Goal: Task Accomplishment & Management: Manage account settings

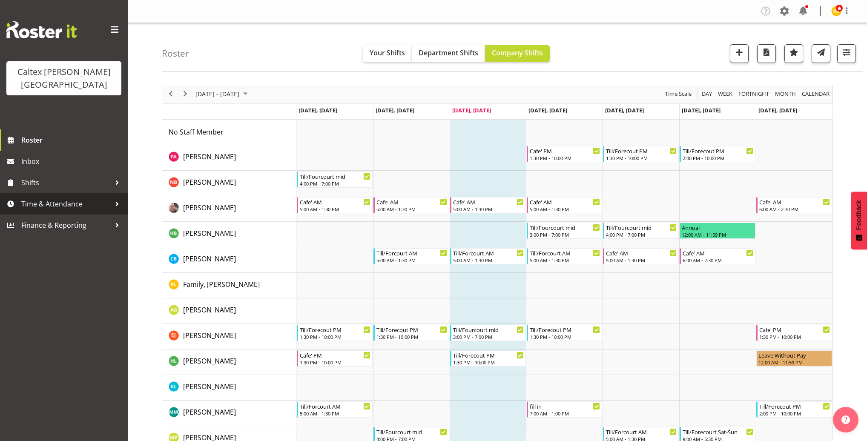
click at [112, 198] on div at bounding box center [117, 204] width 13 height 13
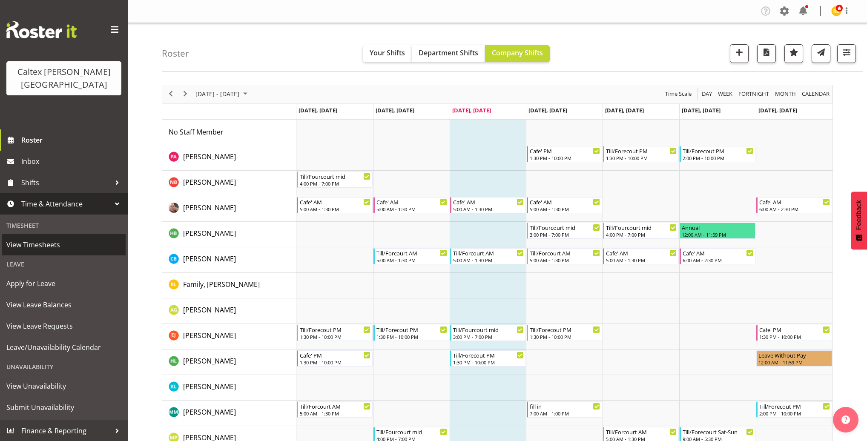
click at [40, 238] on span "View Timesheets" at bounding box center [63, 244] width 115 height 13
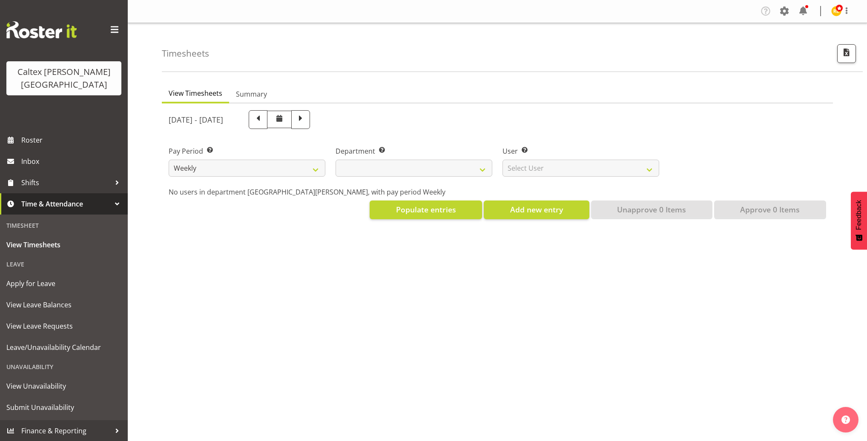
select select
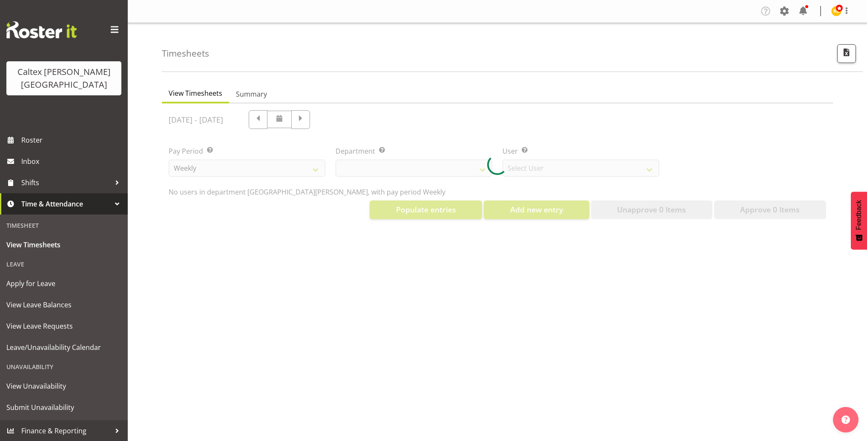
select select "10953"
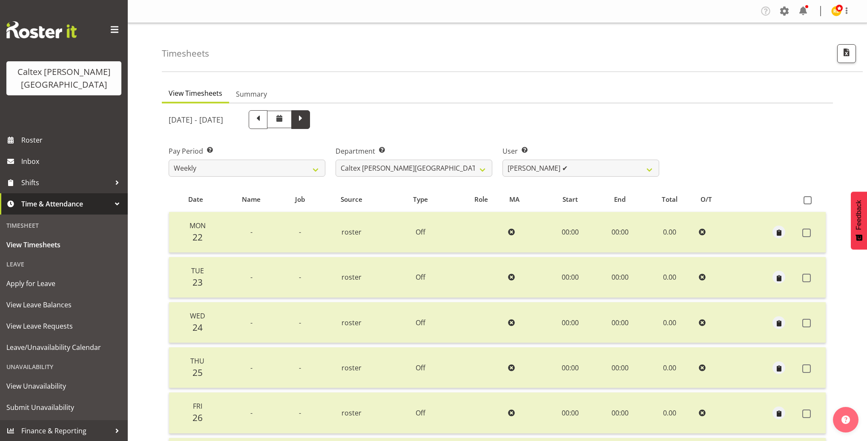
click at [306, 123] on span at bounding box center [300, 118] width 11 height 11
select select
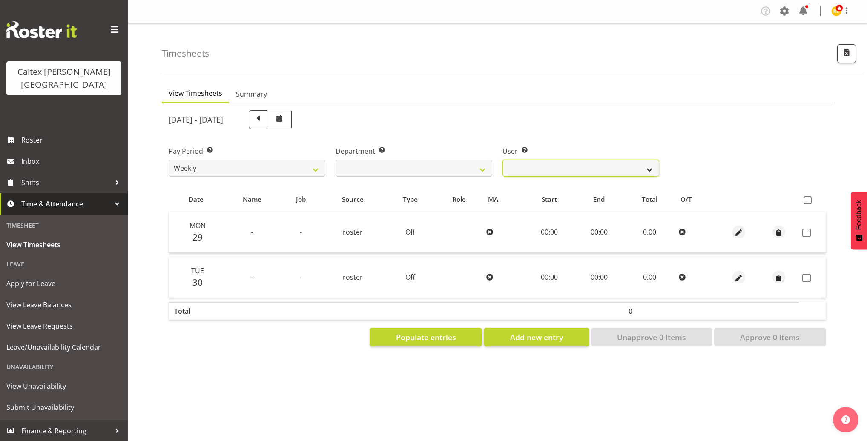
click at [579, 170] on select "[PERSON_NAME] ❌ [PERSON_NAME] ❌ [PERSON_NAME] ❌ [PERSON_NAME], [PERSON_NAME] ❌ …" at bounding box center [580, 168] width 157 height 17
select select "11967"
click at [502, 160] on select "[PERSON_NAME] ❌ [PERSON_NAME] ❌ [PERSON_NAME] ❌ [PERSON_NAME], [PERSON_NAME] ❌ …" at bounding box center [580, 168] width 157 height 17
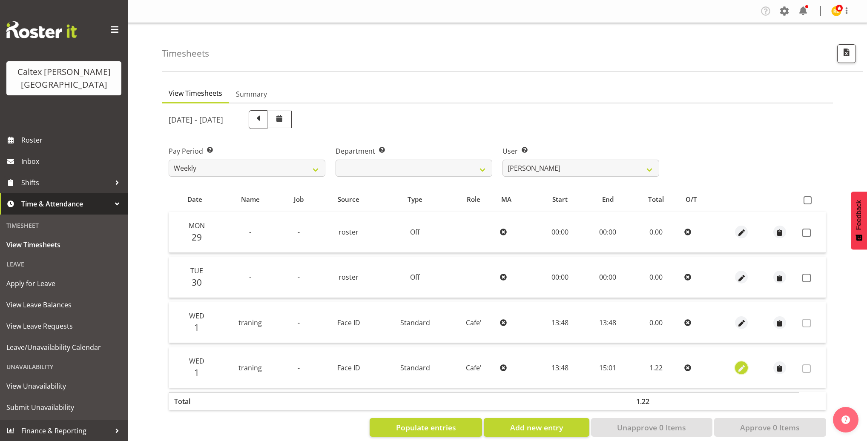
click at [746, 369] on button "button" at bounding box center [741, 367] width 13 height 13
select select "Standard"
select select "9"
select select "2025"
select select "13"
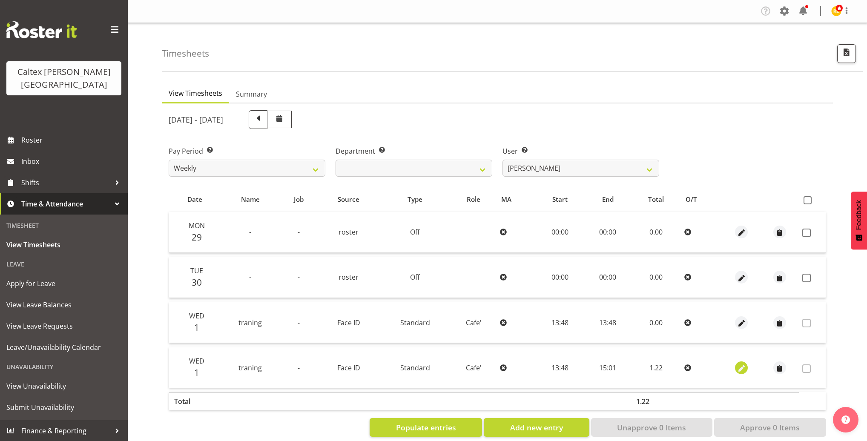
select select "48"
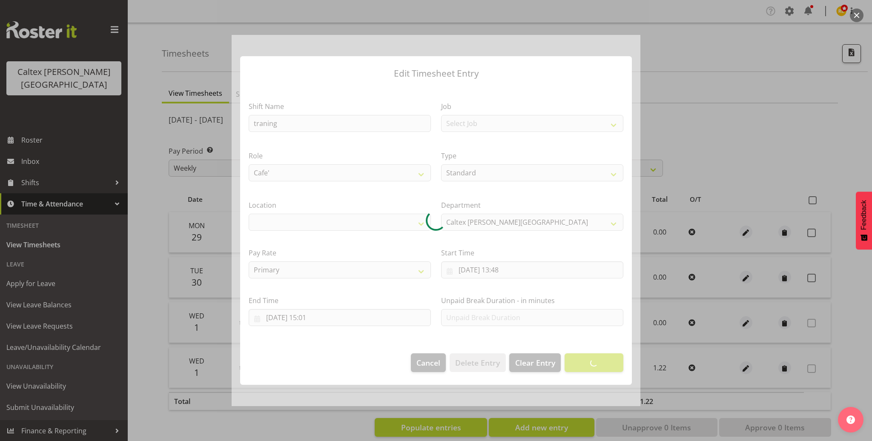
select select "1239"
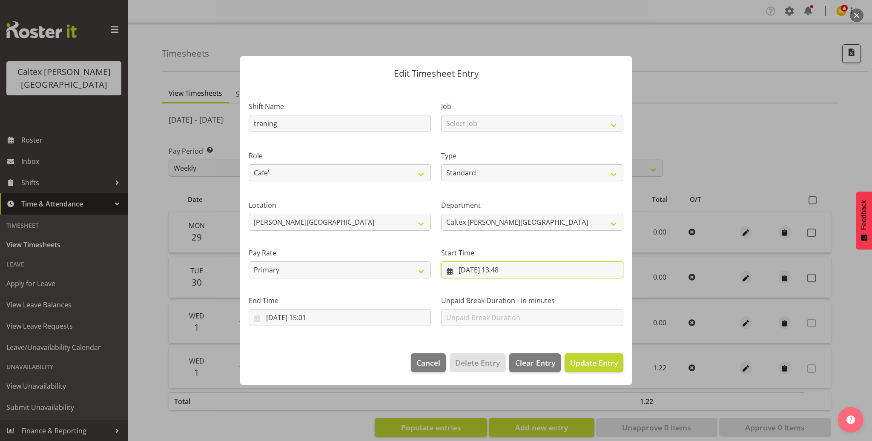
click at [514, 272] on input "[DATE] 13:48" at bounding box center [532, 269] width 182 height 17
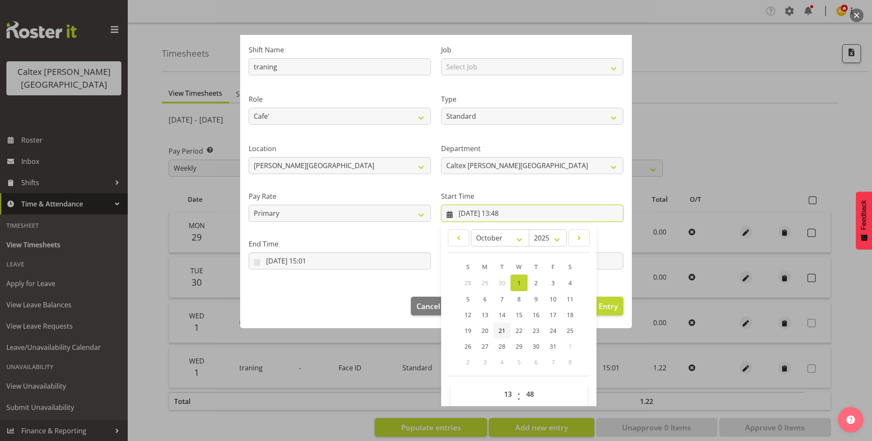
scroll to position [66, 0]
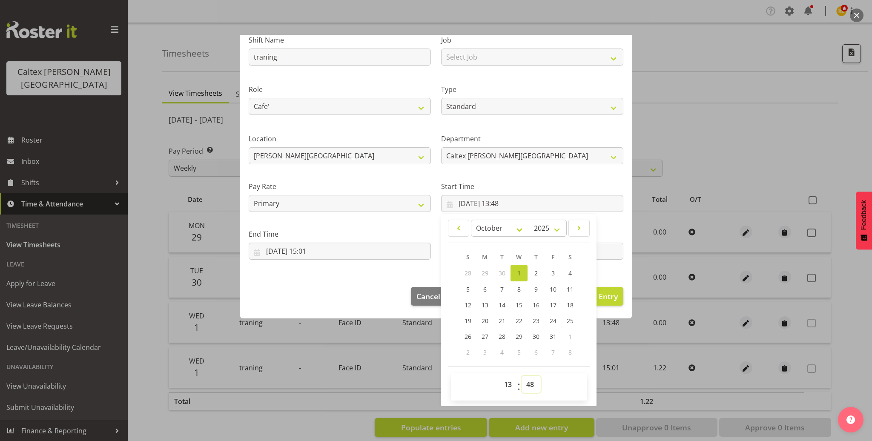
click at [528, 387] on select "00 01 02 03 04 05 06 07 08 09 10 11 12 13 14 15 16 17 18 19 20 21 22 23 24 25 2…" at bounding box center [530, 384] width 19 height 17
select select "43"
click at [521, 376] on select "00 01 02 03 04 05 06 07 08 09 10 11 12 13 14 15 16 17 18 19 20 21 22 23 24 25 2…" at bounding box center [530, 384] width 19 height 17
type input "[DATE] 13:43"
click at [338, 313] on footer "Cancel Delete Entry Clear Entry Update Entry" at bounding box center [436, 298] width 392 height 40
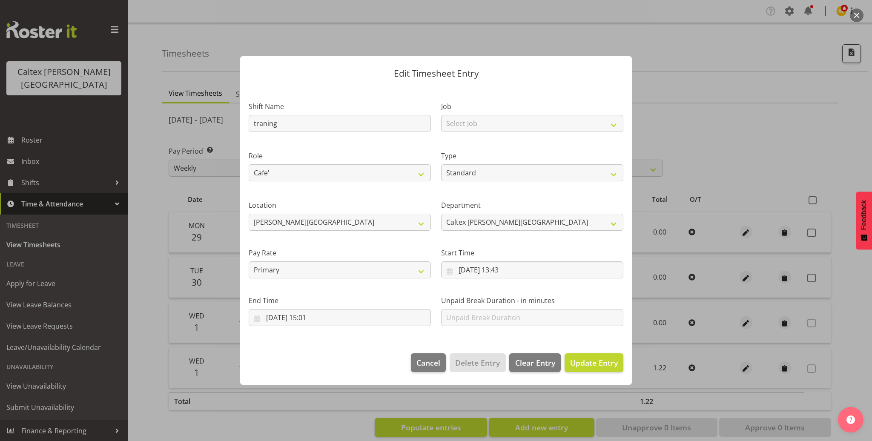
scroll to position [0, 0]
click at [591, 363] on span "Update Entry" at bounding box center [594, 363] width 48 height 10
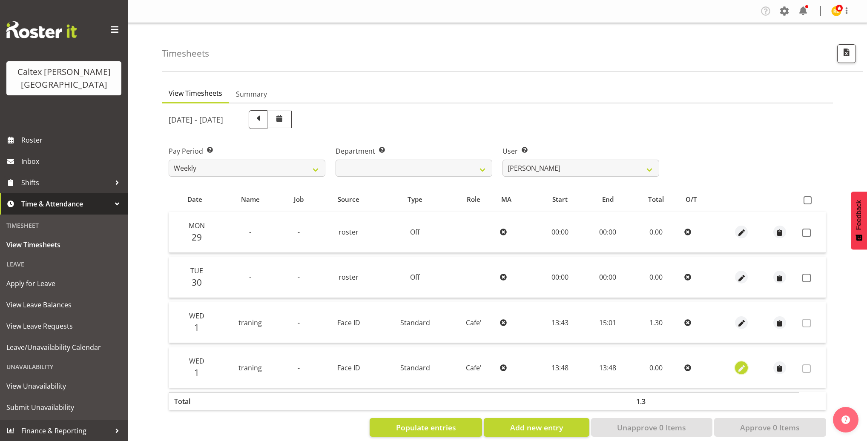
click at [739, 367] on span "button" at bounding box center [741, 369] width 10 height 10
select select "Standard"
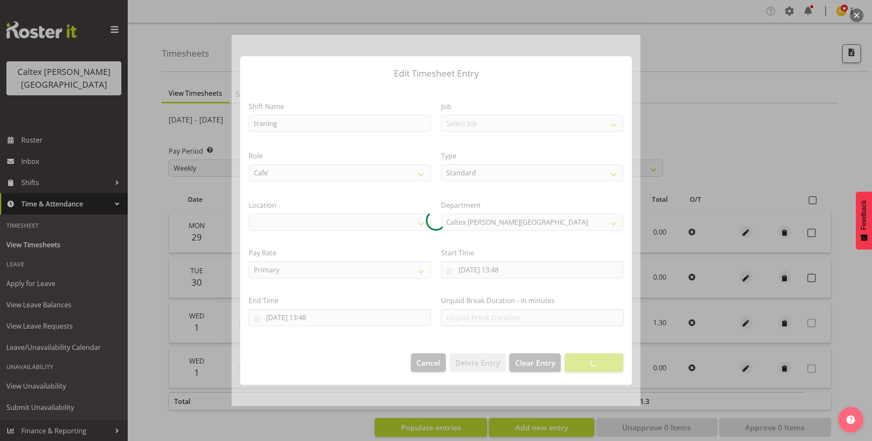
select select "1239"
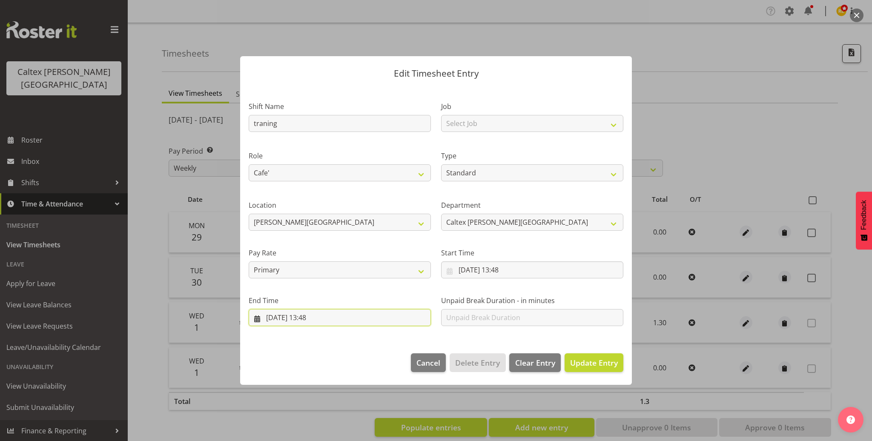
click at [315, 318] on input "[DATE] 13:48" at bounding box center [340, 317] width 182 height 17
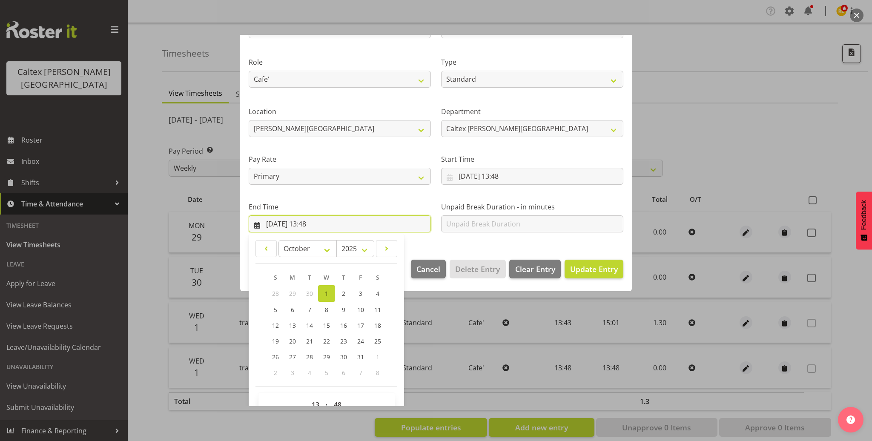
scroll to position [114, 0]
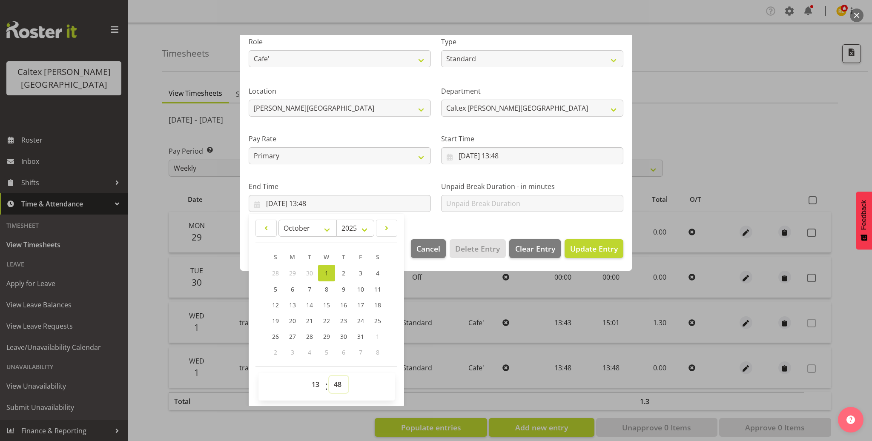
click at [341, 385] on select "00 01 02 03 04 05 06 07 08 09 10 11 12 13 14 15 16 17 18 19 20 21 22 23 24 25 2…" at bounding box center [338, 384] width 19 height 17
select select "13"
click at [329, 376] on select "00 01 02 03 04 05 06 07 08 09 10 11 12 13 14 15 16 17 18 19 20 21 22 23 24 25 2…" at bounding box center [338, 384] width 19 height 17
type input "[DATE] 13:13"
click at [515, 153] on input "[DATE] 13:48" at bounding box center [532, 155] width 182 height 17
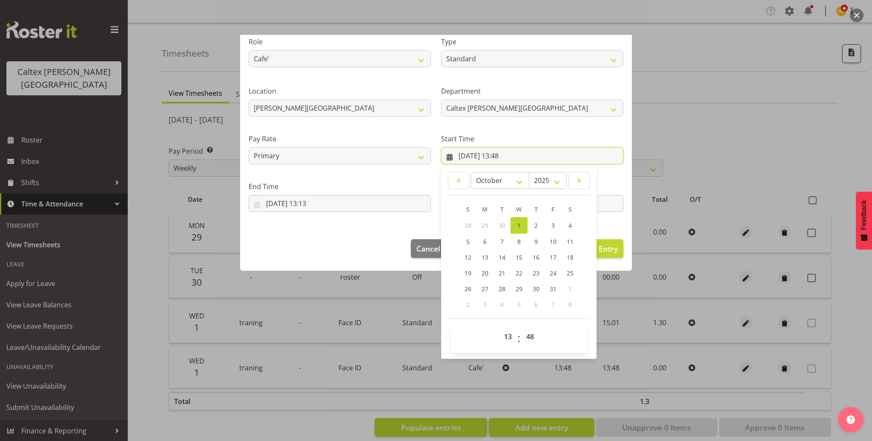
scroll to position [66, 0]
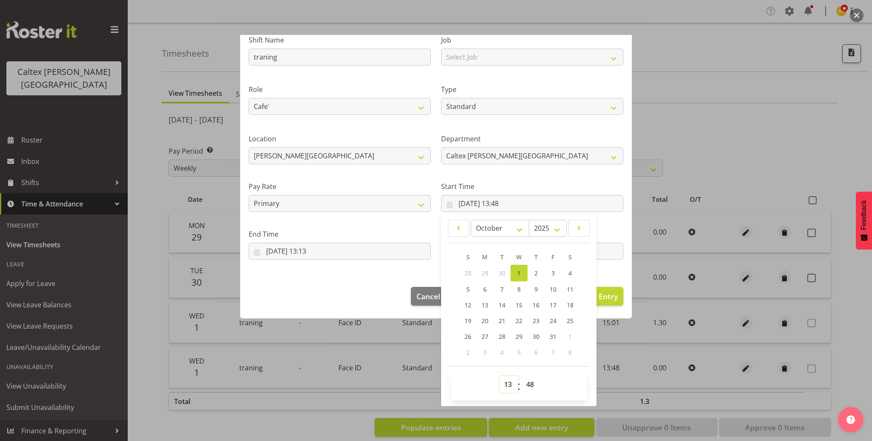
click at [504, 387] on select "00 01 02 03 04 05 06 07 08 09 10 11 12 13 14 15 16 17 18 19 20 21 22 23" at bounding box center [508, 384] width 19 height 17
select select "7"
click at [499, 376] on select "00 01 02 03 04 05 06 07 08 09 10 11 12 13 14 15 16 17 18 19 20 21 22 23" at bounding box center [508, 384] width 19 height 17
type input "[DATE] 07:48"
click at [524, 387] on select "00 01 02 03 04 05 06 07 08 09 10 11 12 13 14 15 16 17 18 19 20 21 22 23 24 25 2…" at bounding box center [530, 384] width 19 height 17
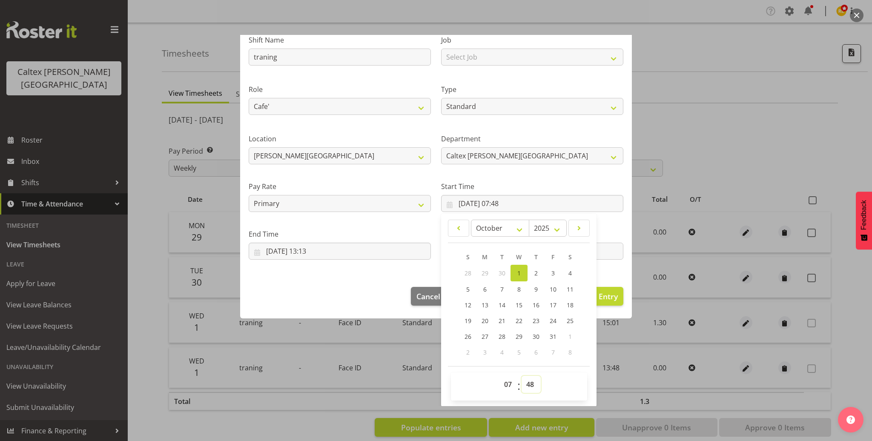
select select "57"
click at [521, 376] on select "00 01 02 03 04 05 06 07 08 09 10 11 12 13 14 15 16 17 18 19 20 21 22 23 24 25 2…" at bounding box center [530, 384] width 19 height 17
type input "[DATE] 07:57"
click at [334, 289] on footer "Cancel Delete Entry Clear Entry Update Entry" at bounding box center [436, 298] width 392 height 40
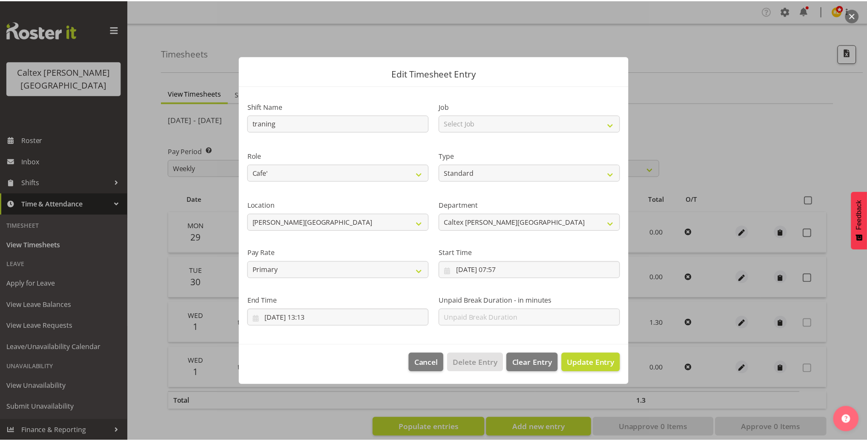
scroll to position [0, 0]
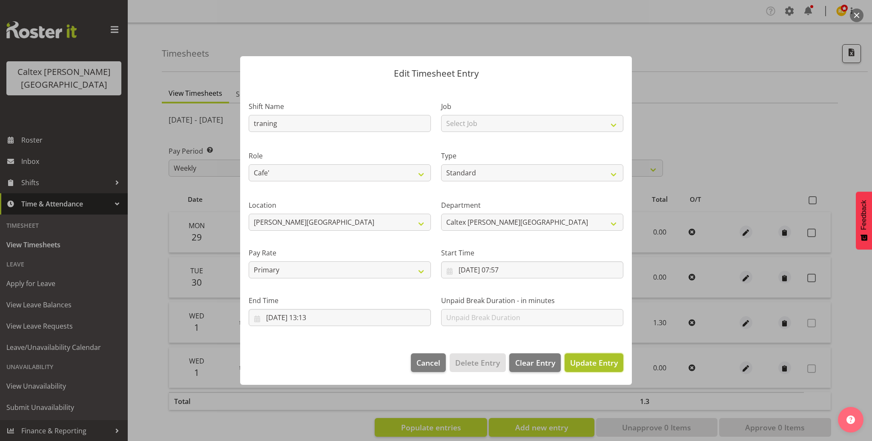
click at [585, 364] on span "Update Entry" at bounding box center [594, 363] width 48 height 10
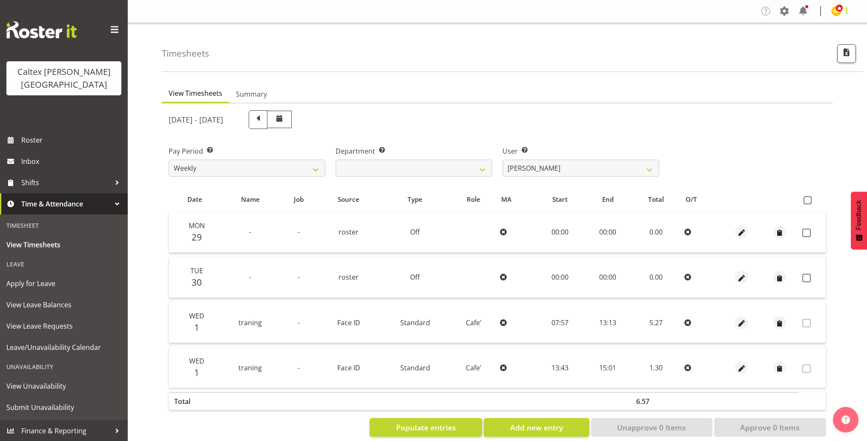
click at [847, 11] on span at bounding box center [846, 11] width 10 height 10
click at [804, 64] on link "Log Out" at bounding box center [804, 59] width 93 height 15
